Goal: Check status: Check status

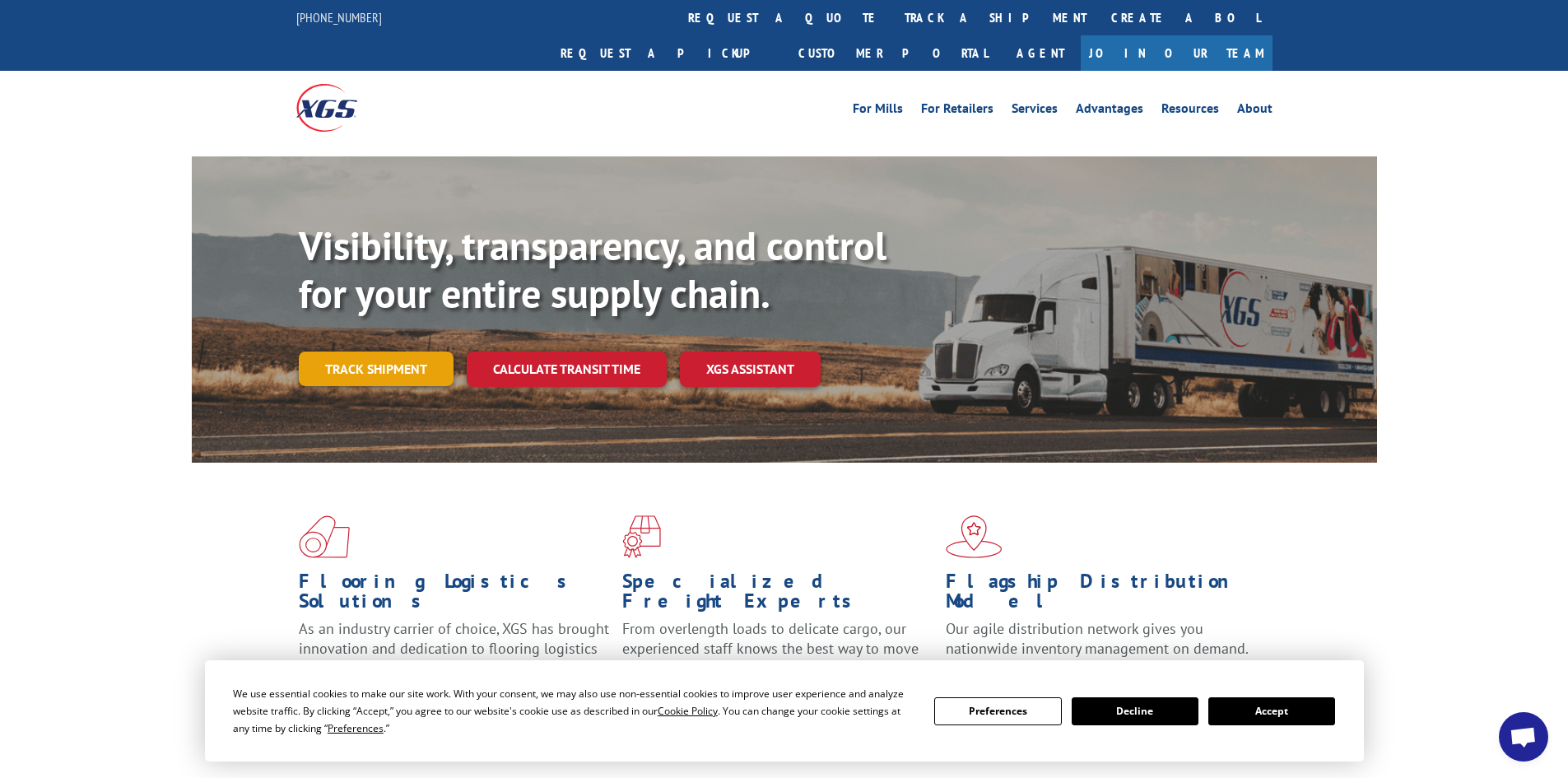
click at [350, 352] on link "Track shipment" at bounding box center [376, 369] width 155 height 35
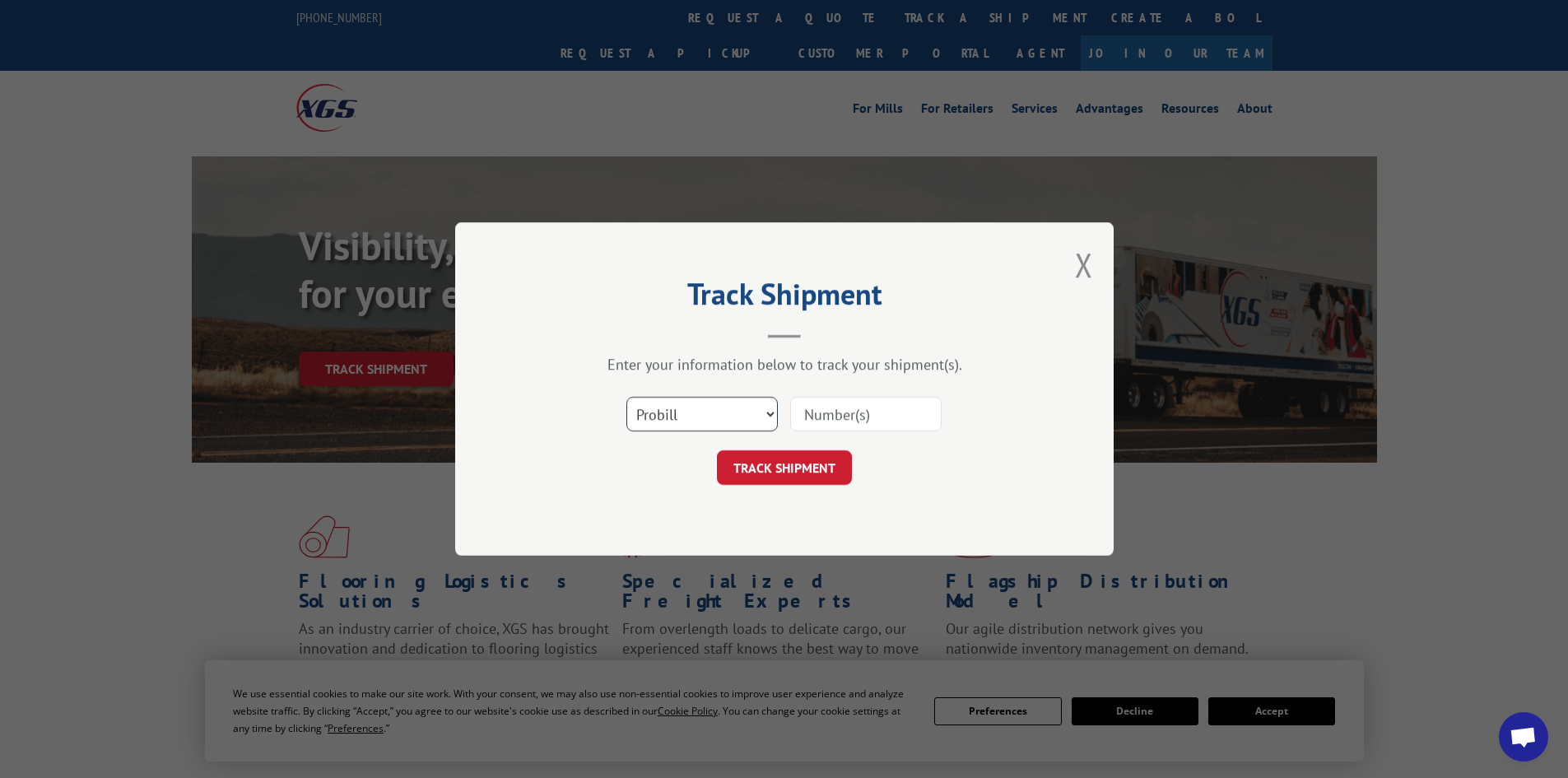
click at [705, 415] on select "Select category... Probill BOL PO" at bounding box center [702, 413] width 152 height 35
select select "po"
click at [626, 396] on select "Select category... Probill BOL PO" at bounding box center [702, 413] width 152 height 35
click at [876, 424] on input at bounding box center [866, 413] width 152 height 35
paste input "23510105"
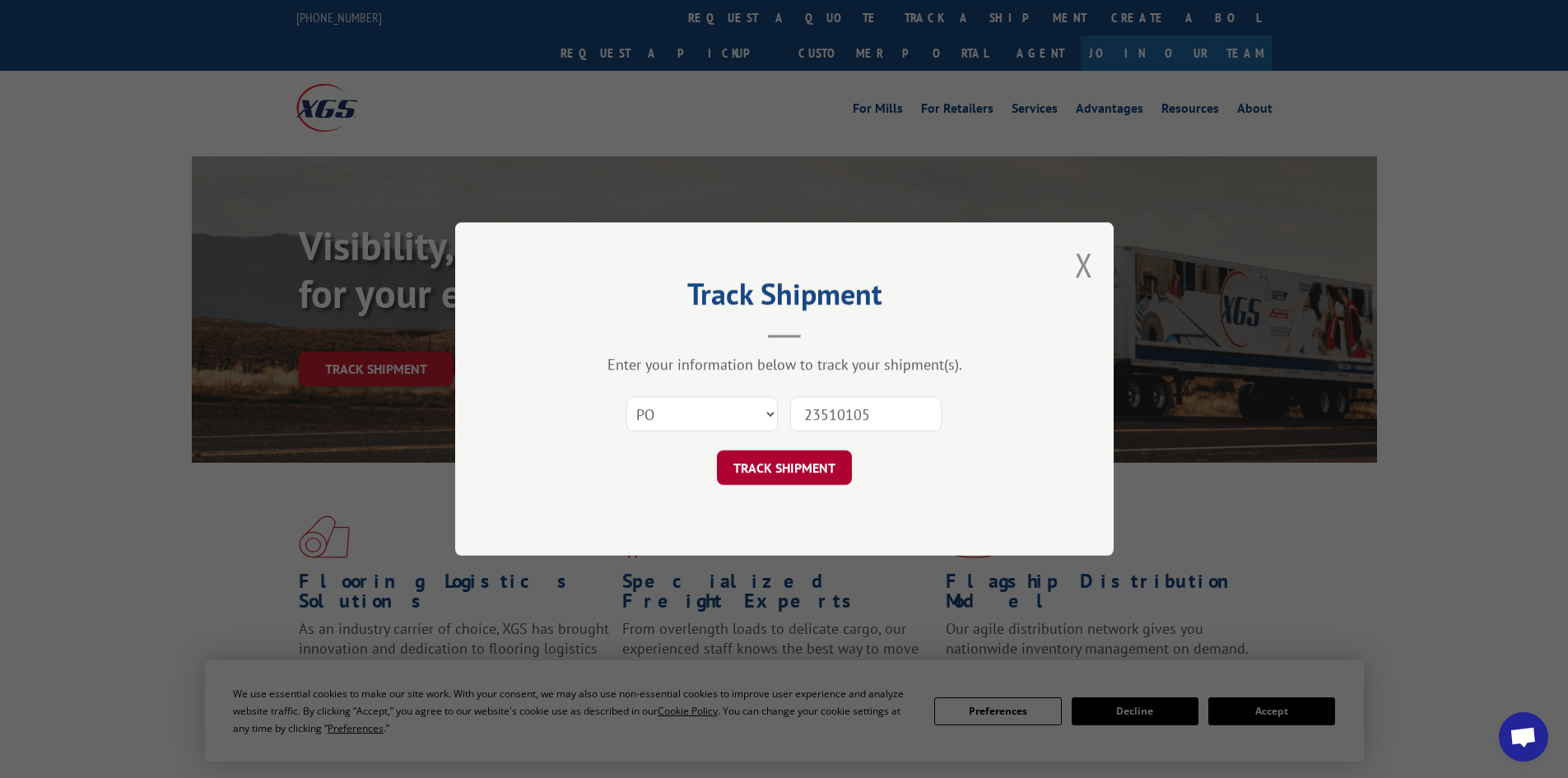
type input "23510105"
click at [786, 467] on button "TRACK SHIPMENT" at bounding box center [784, 467] width 135 height 35
